Goal: Information Seeking & Learning: Learn about a topic

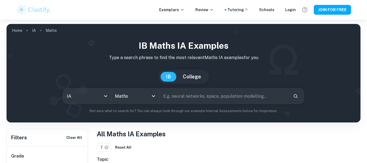
scroll to position [114, 0]
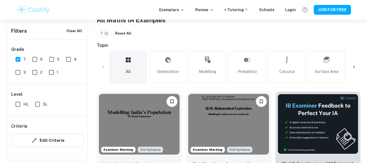
click at [36, 106] on input "SL" at bounding box center [37, 104] width 11 height 11
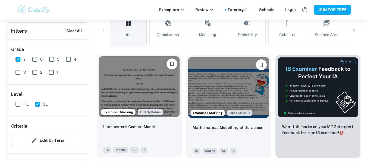
scroll to position [151, 0]
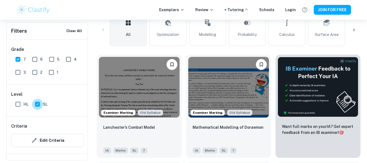
click at [38, 105] on input "SL" at bounding box center [37, 104] width 11 height 11
checkbox input "false"
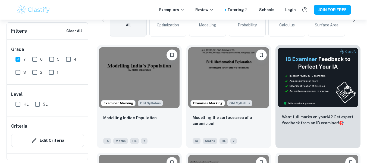
scroll to position [168, 0]
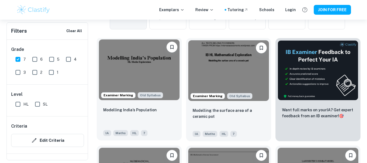
click at [130, 66] on img at bounding box center [139, 69] width 81 height 61
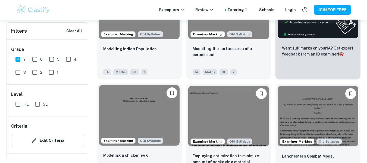
scroll to position [229, 0]
click at [155, 122] on img at bounding box center [139, 115] width 81 height 61
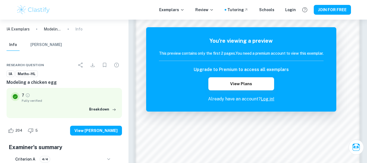
scroll to position [360, 0]
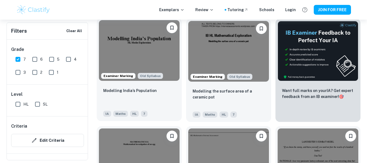
scroll to position [187, 0]
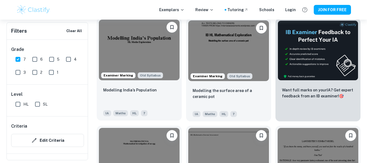
click at [152, 37] on img at bounding box center [139, 50] width 81 height 61
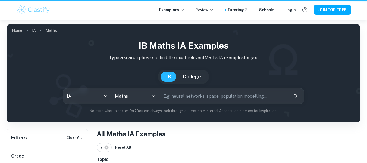
scroll to position [187, 0]
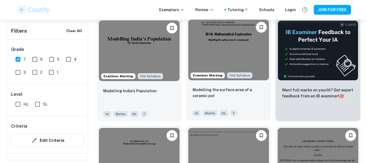
click at [242, 58] on img at bounding box center [228, 50] width 81 height 61
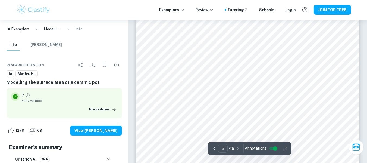
scroll to position [723, 0]
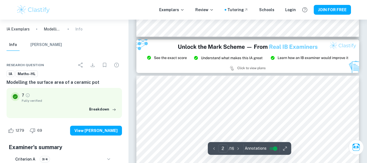
type input "3"
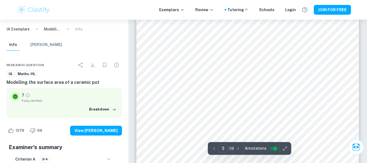
scroll to position [825, 0]
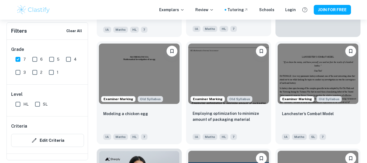
scroll to position [272, 0]
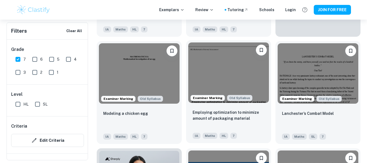
click at [243, 76] on img at bounding box center [228, 72] width 81 height 61
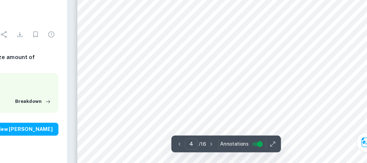
scroll to position [1022, 0]
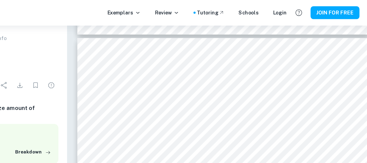
type input "3"
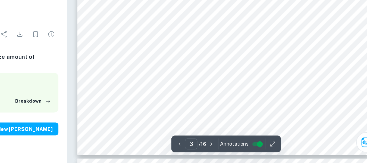
scroll to position [909, 0]
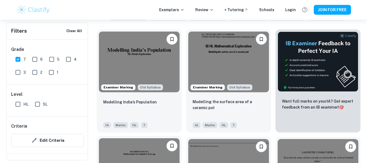
scroll to position [175, 0]
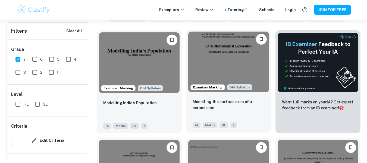
click at [212, 68] on img at bounding box center [228, 62] width 81 height 61
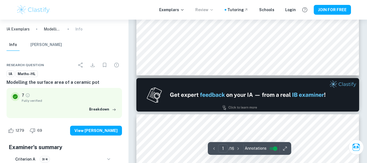
type input "2"
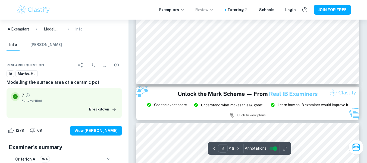
scroll to position [611, 0]
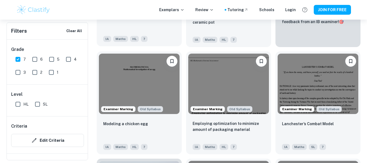
scroll to position [262, 0]
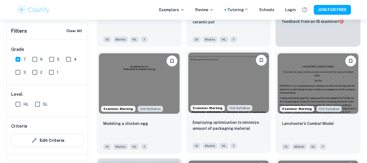
click at [231, 83] on img at bounding box center [228, 82] width 81 height 61
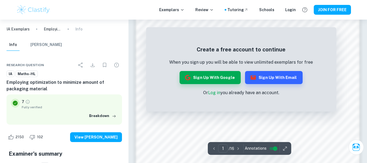
scroll to position [533, 0]
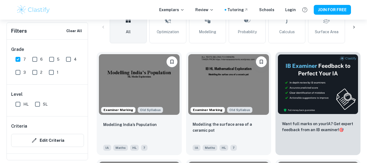
scroll to position [154, 0]
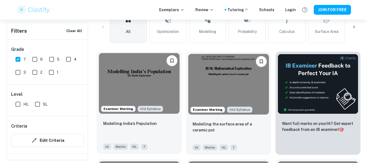
click at [153, 73] on img at bounding box center [139, 83] width 81 height 61
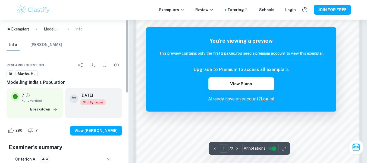
scroll to position [421, 0]
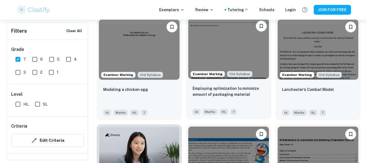
scroll to position [296, 0]
click at [228, 55] on img at bounding box center [228, 49] width 81 height 61
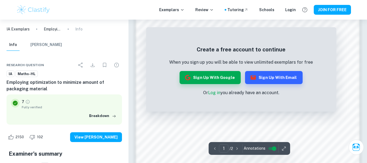
scroll to position [533, 0]
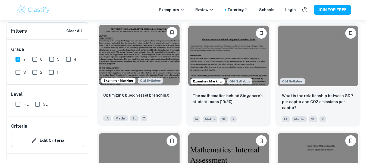
scroll to position [575, 0]
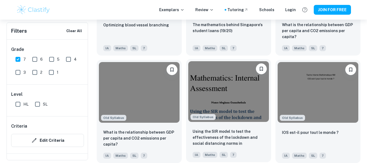
click at [224, 74] on img at bounding box center [228, 91] width 81 height 61
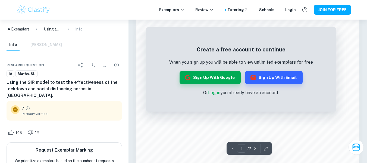
scroll to position [331, 0]
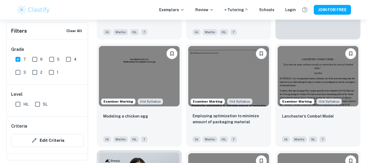
scroll to position [269, 0]
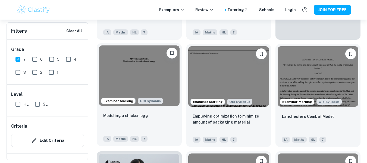
click at [150, 76] on img at bounding box center [139, 75] width 81 height 61
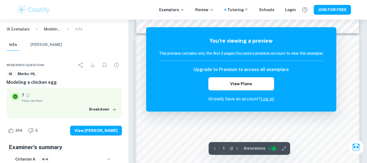
scroll to position [309, 0]
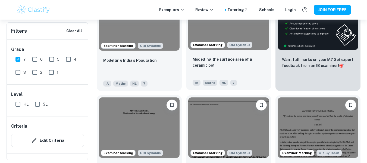
scroll to position [218, 0]
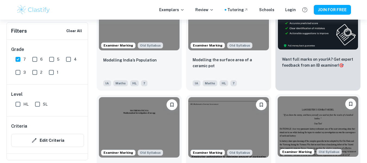
click at [333, 124] on img at bounding box center [318, 126] width 81 height 61
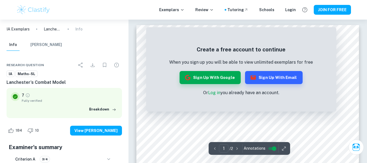
scroll to position [41, 0]
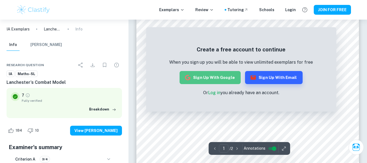
click at [219, 78] on button "Sign up with Google" at bounding box center [210, 77] width 61 height 13
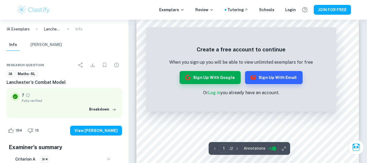
scroll to position [0, 0]
